Goal: Check status: Check status

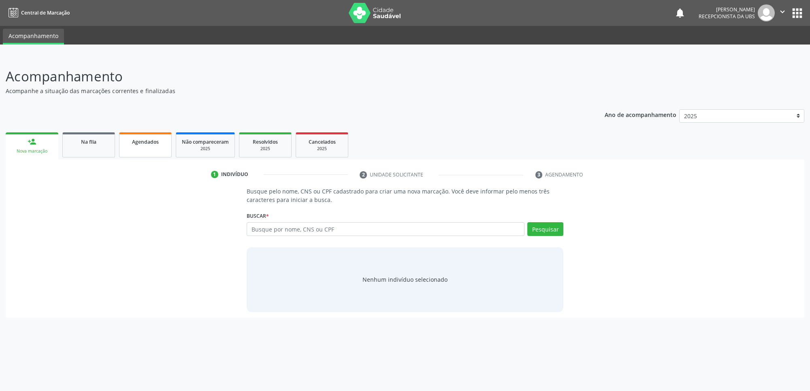
click at [152, 134] on link "Agendados" at bounding box center [145, 144] width 53 height 25
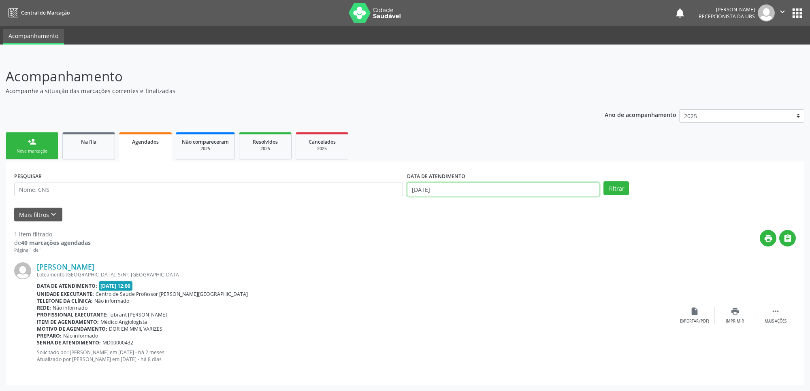
click at [550, 189] on input "[DATE]" at bounding box center [503, 190] width 192 height 14
click at [498, 281] on span "26" at bounding box center [501, 279] width 16 height 16
type input "[DATE]"
click at [522, 207] on icon at bounding box center [521, 207] width 6 height 6
select select "9"
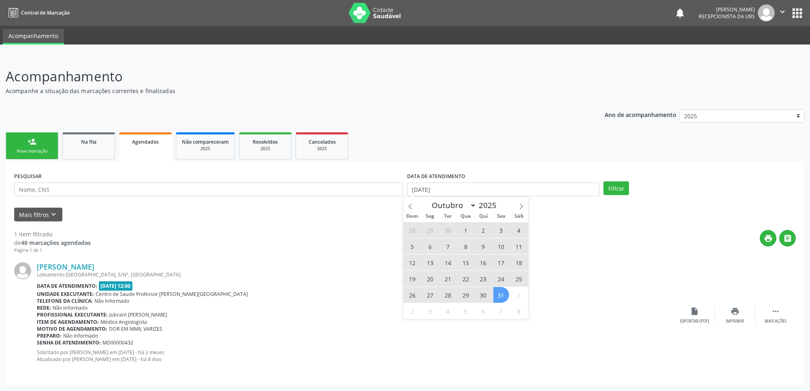
click at [499, 297] on span "31" at bounding box center [501, 295] width 16 height 16
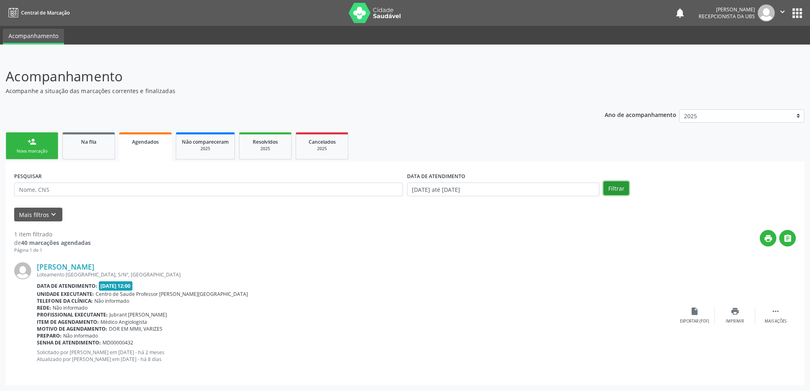
click at [612, 187] on button "Filtrar" at bounding box center [616, 188] width 26 height 14
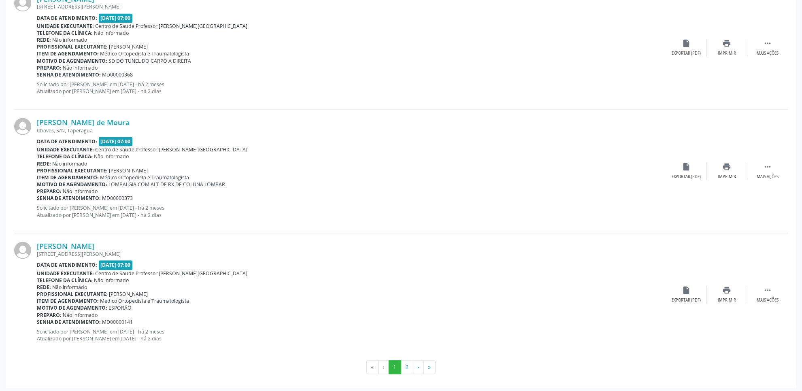
scroll to position [1755, 0]
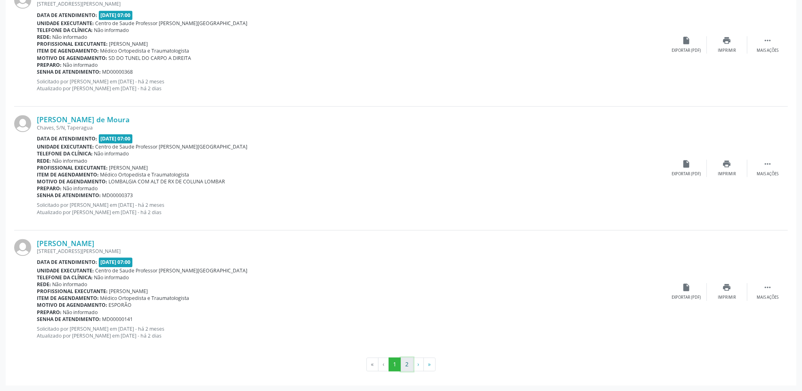
click at [409, 313] on button "2" at bounding box center [407, 365] width 13 height 14
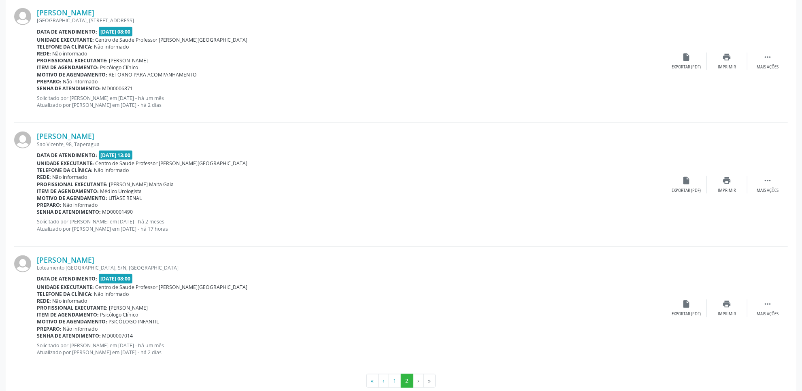
scroll to position [1137, 0]
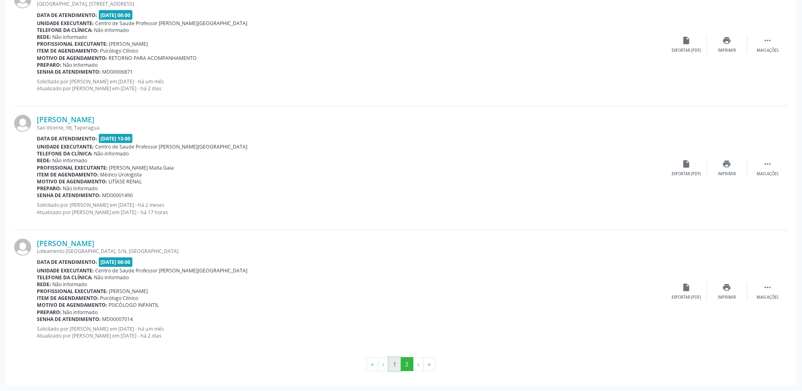
click at [393, 313] on button "1" at bounding box center [395, 365] width 13 height 14
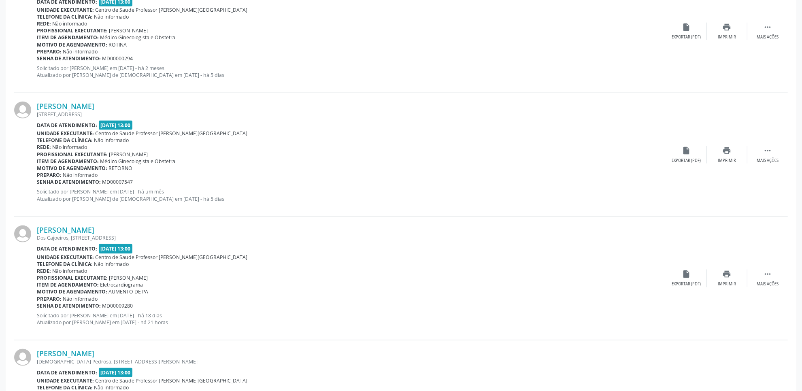
scroll to position [1755, 0]
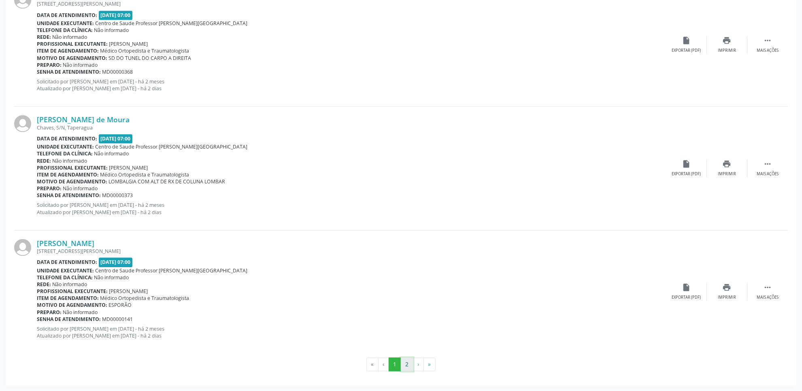
click at [406, 313] on button "2" at bounding box center [407, 365] width 13 height 14
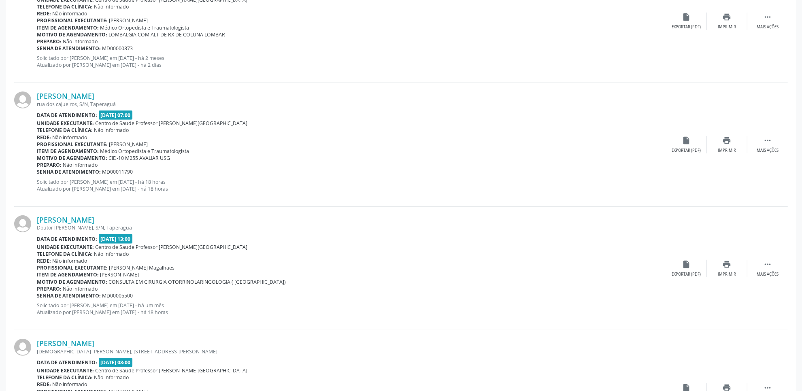
scroll to position [0, 0]
